Goal: Check status: Check status

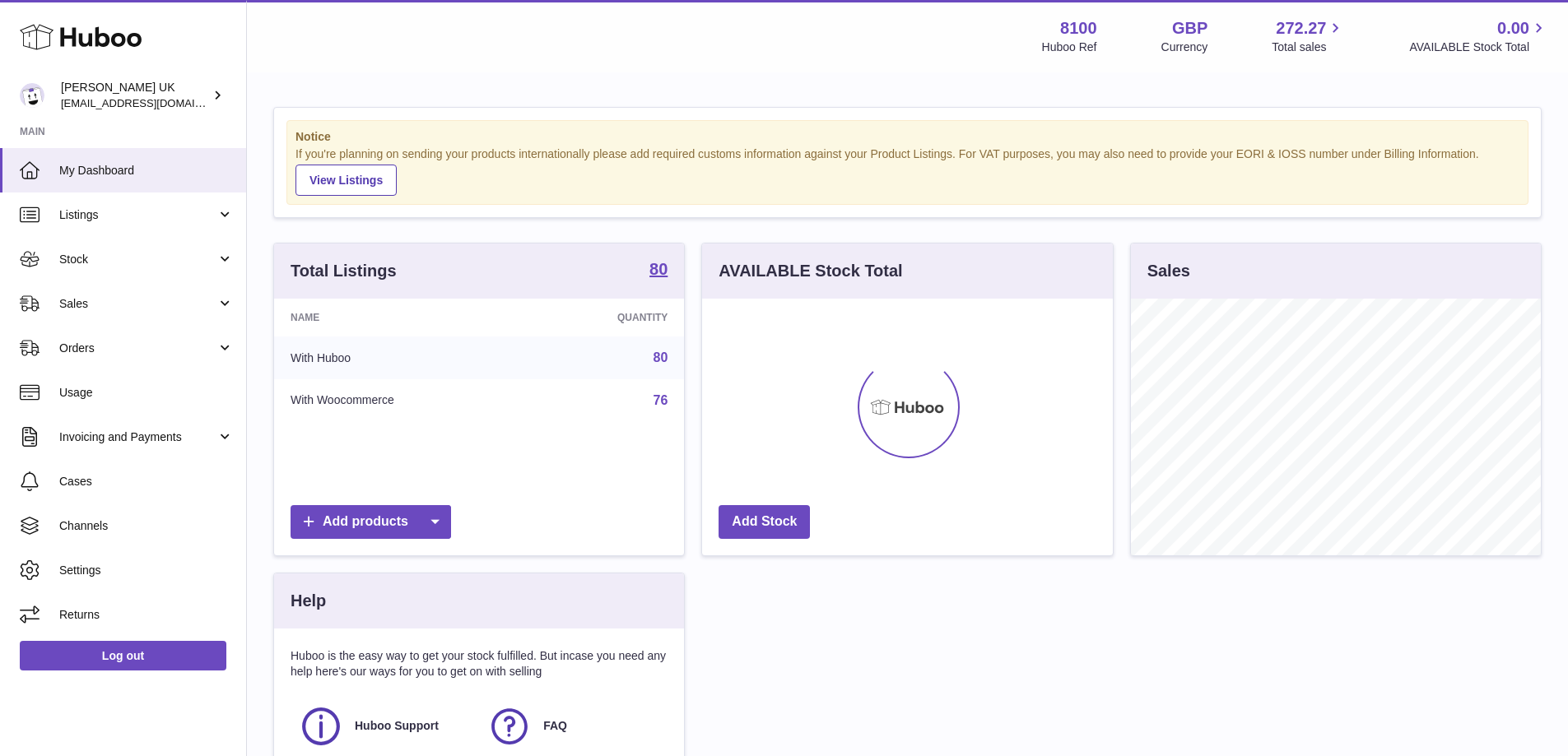
scroll to position [256, 411]
click at [189, 306] on span "Sales" at bounding box center [137, 304] width 157 height 15
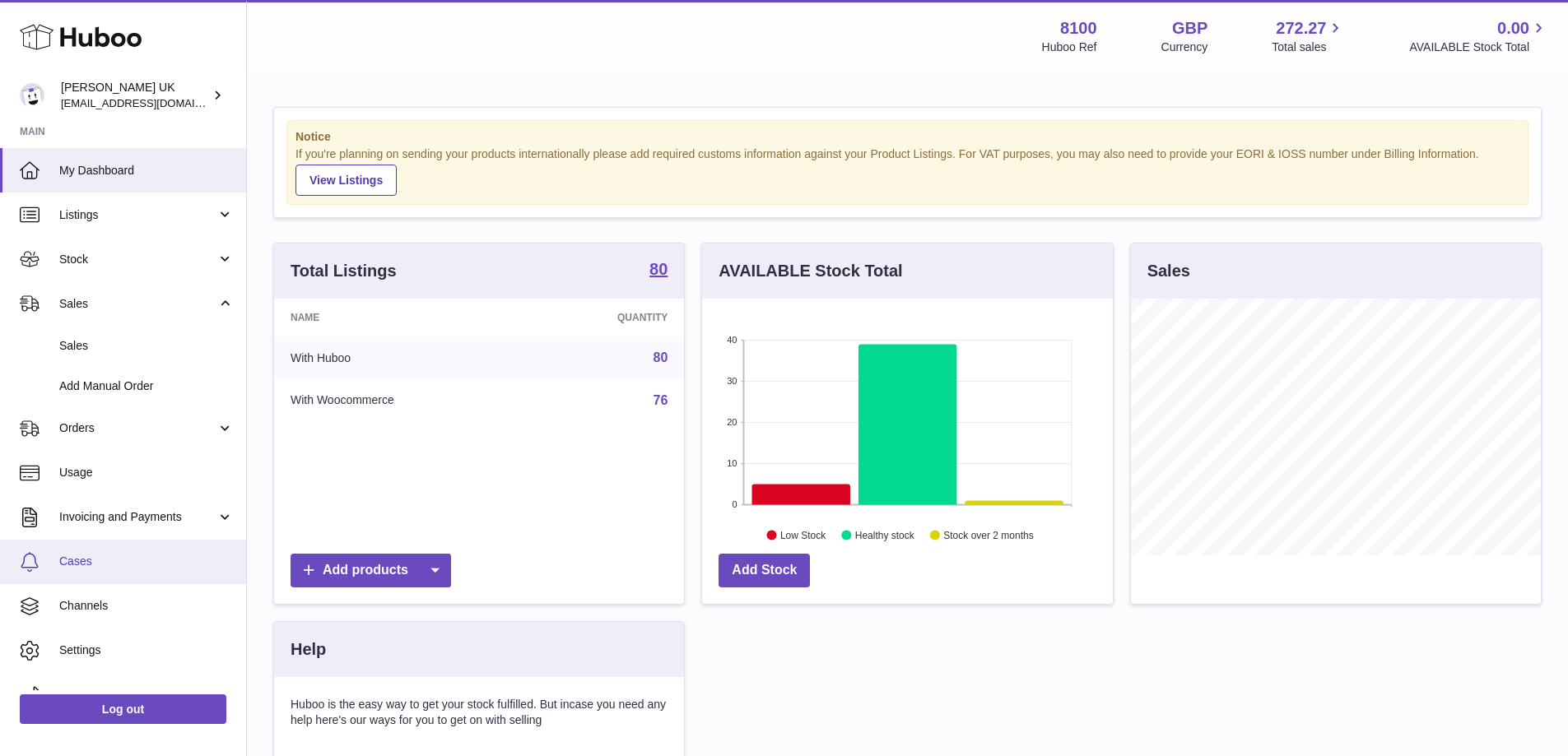
click at [71, 565] on span "Cases" at bounding box center [146, 562] width 174 height 15
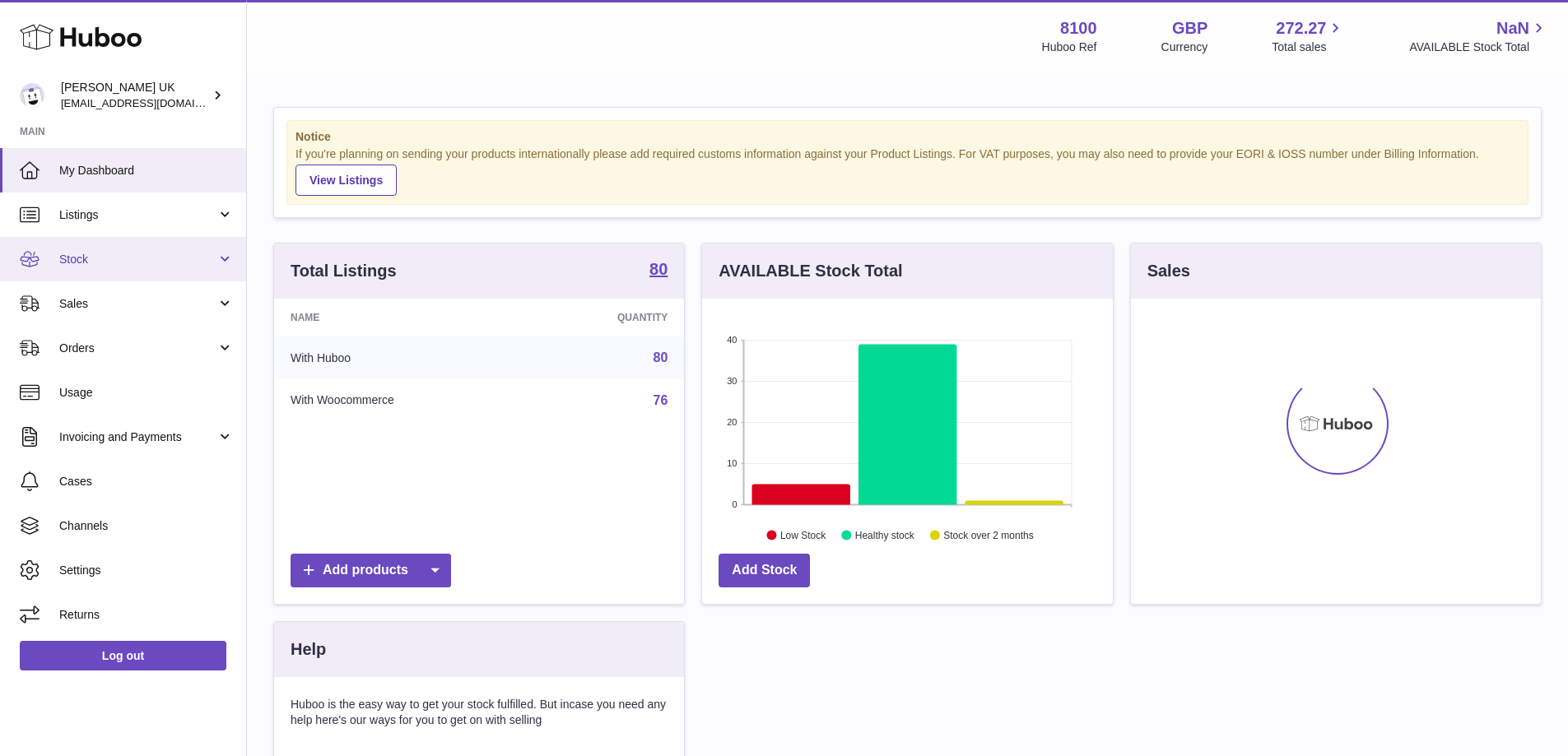
click at [167, 252] on span "Stock" at bounding box center [137, 259] width 157 height 15
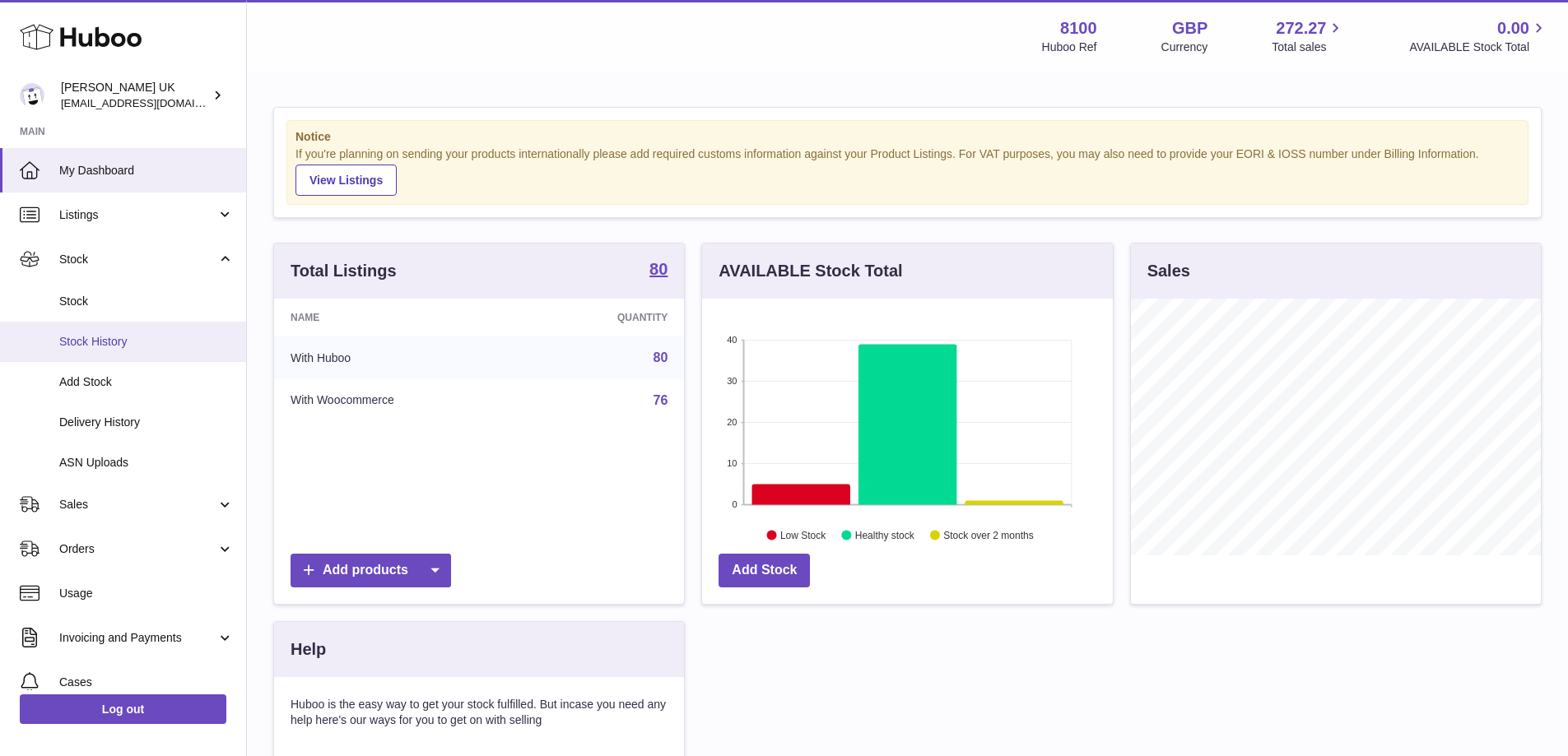
scroll to position [256, 411]
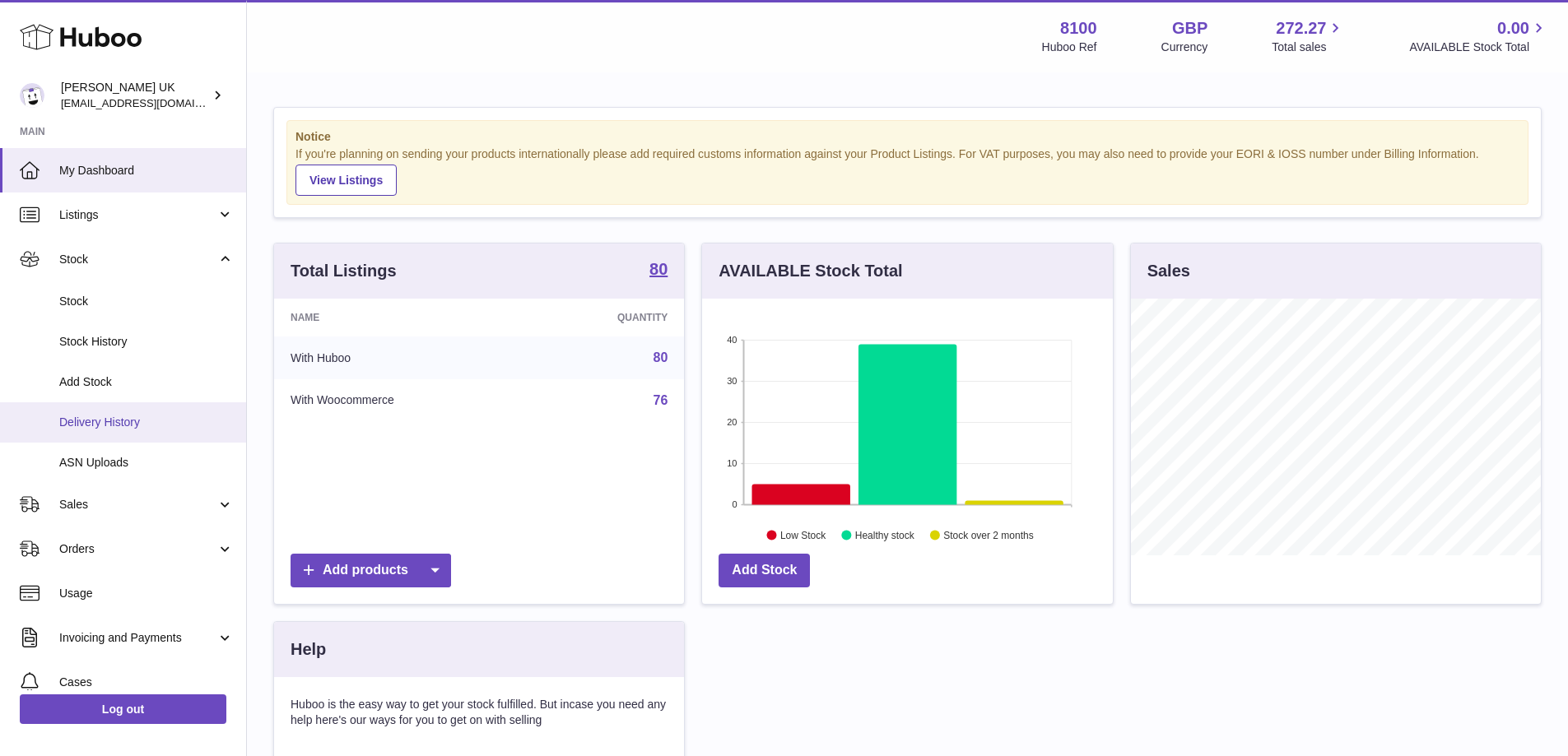
click at [156, 435] on link "Delivery History" at bounding box center [123, 422] width 246 height 41
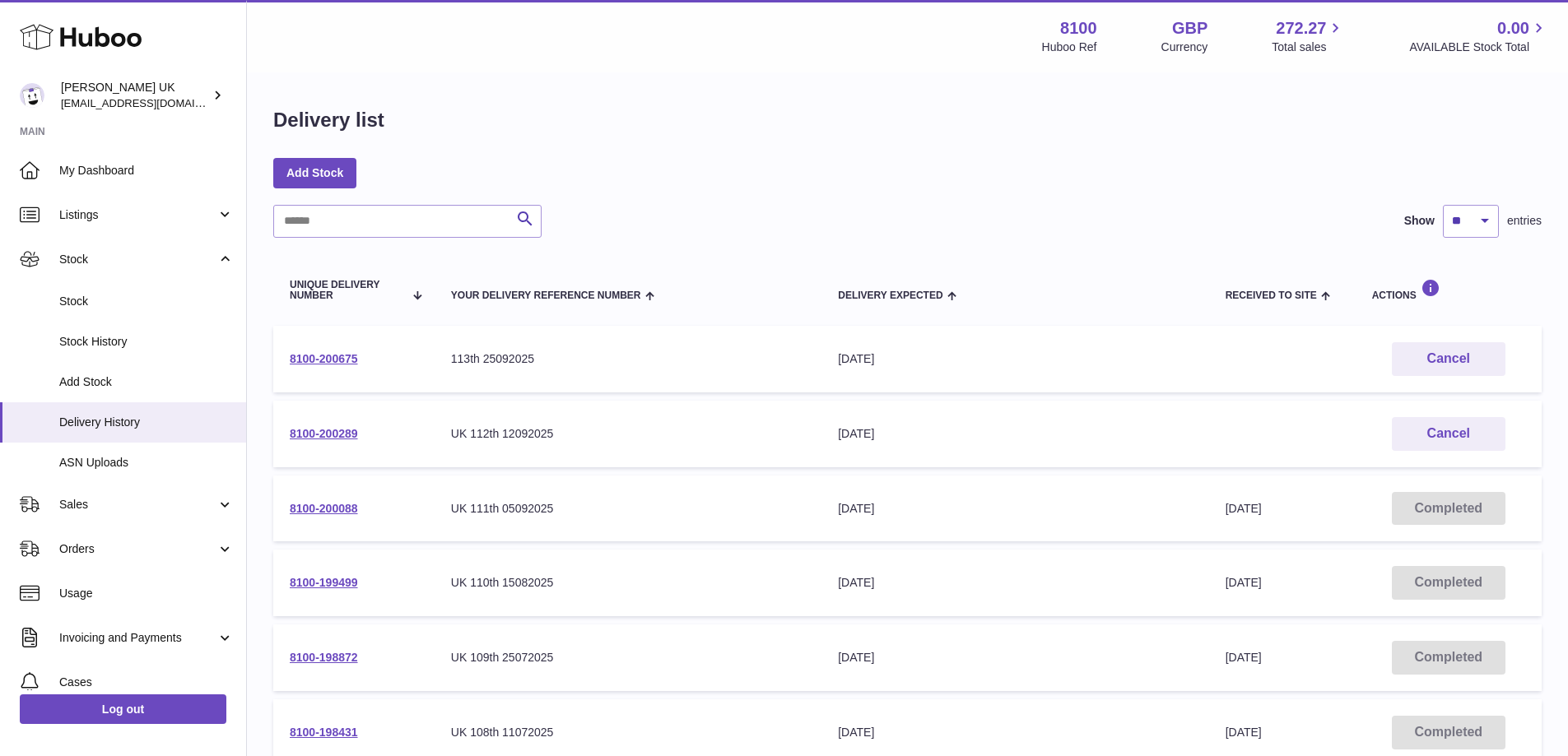
click at [332, 350] on td "8100-200675" at bounding box center [353, 359] width 162 height 67
click at [343, 360] on link "8100-200675" at bounding box center [323, 359] width 69 height 14
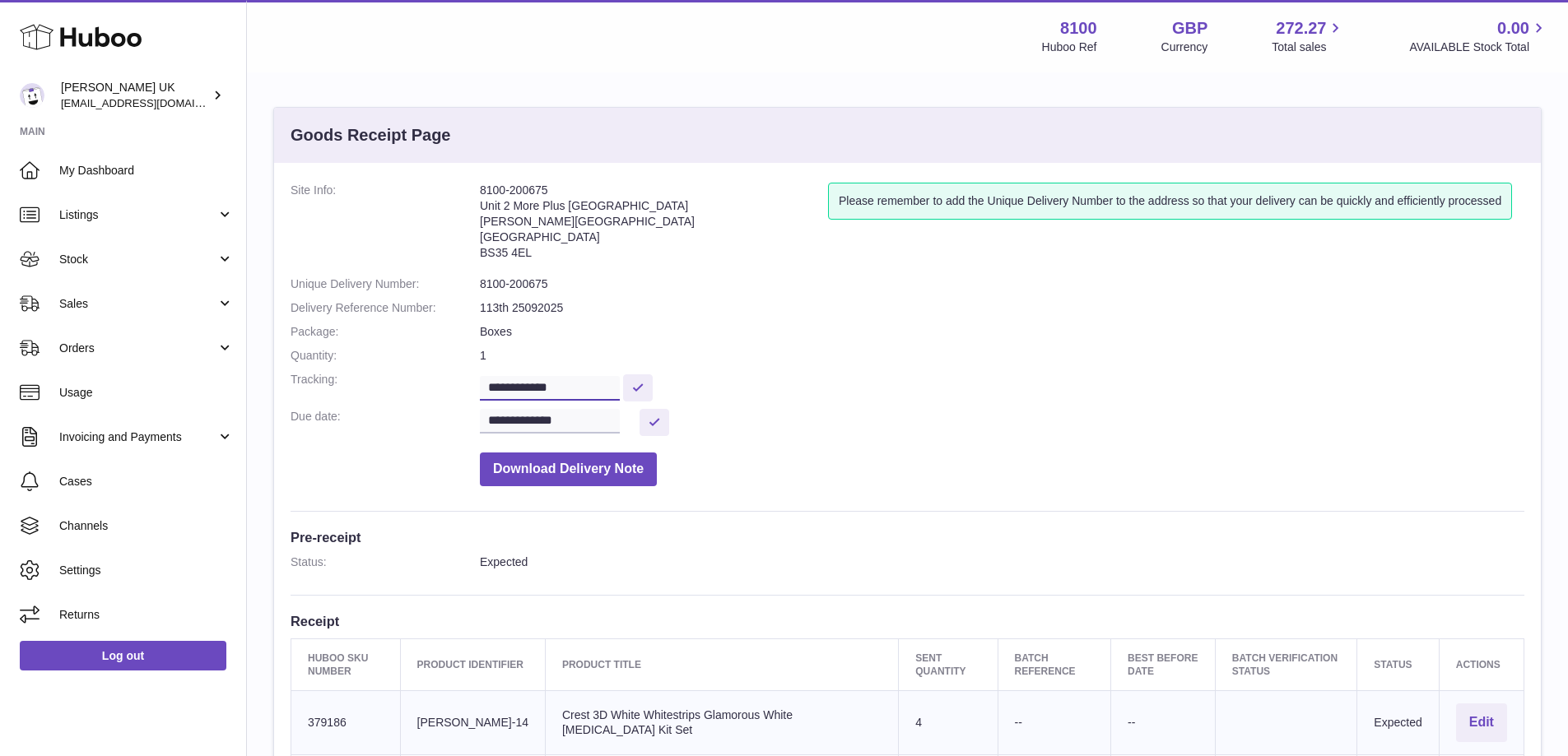
drag, startPoint x: 593, startPoint y: 389, endPoint x: 422, endPoint y: 385, distance: 171.0
click at [423, 383] on dl "**********" at bounding box center [906, 338] width 1233 height 311
